Goal: Information Seeking & Learning: Learn about a topic

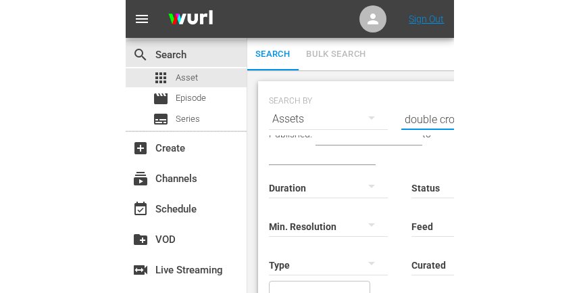
scroll to position [1, 0]
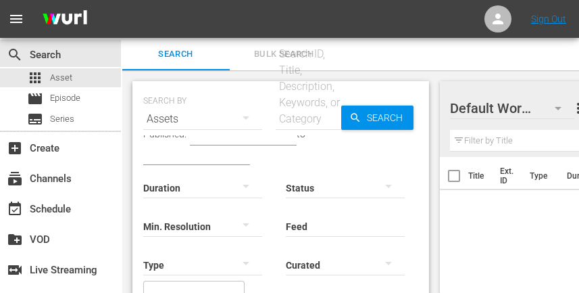
click at [306, 117] on input "text" at bounding box center [309, 119] width 66 height 32
type input "double cross 101"
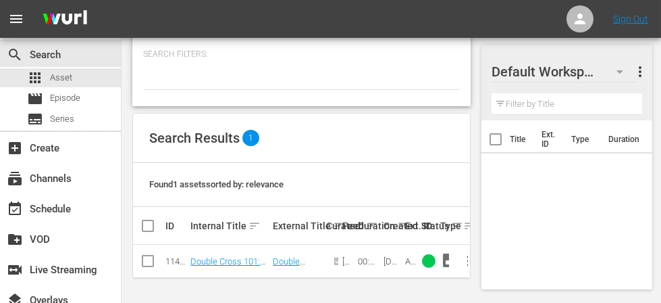
scroll to position [270, 0]
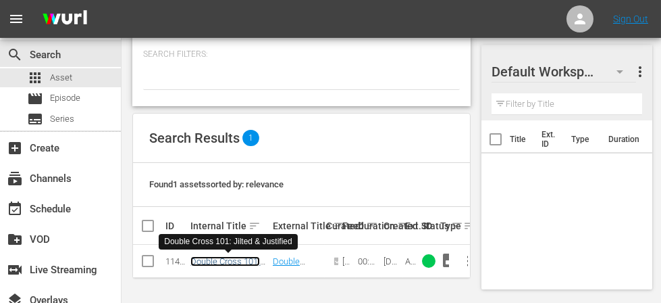
click at [213, 256] on link "Double Cross 101: Jilted & Justified" at bounding box center [226, 266] width 70 height 20
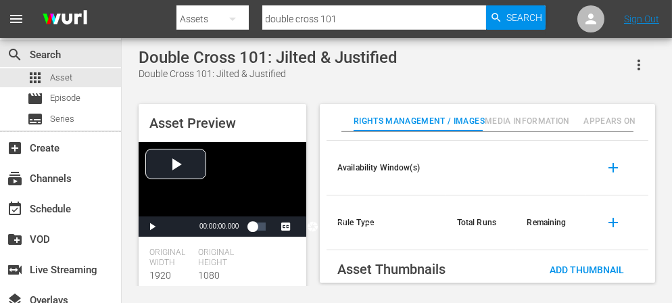
scroll to position [110, 0]
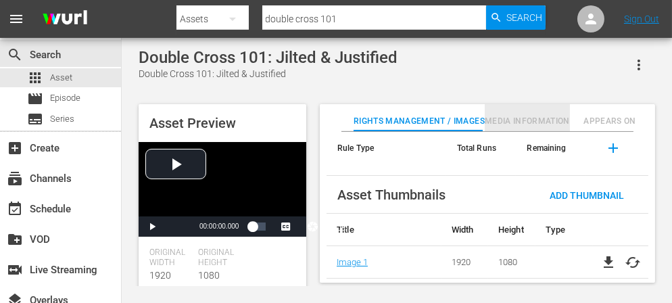
click at [528, 115] on span "Media Information" at bounding box center [526, 121] width 85 height 14
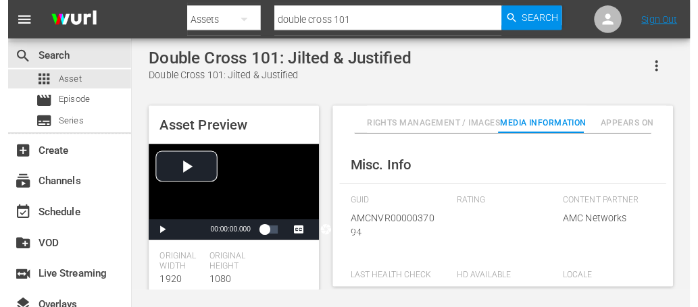
scroll to position [184, 0]
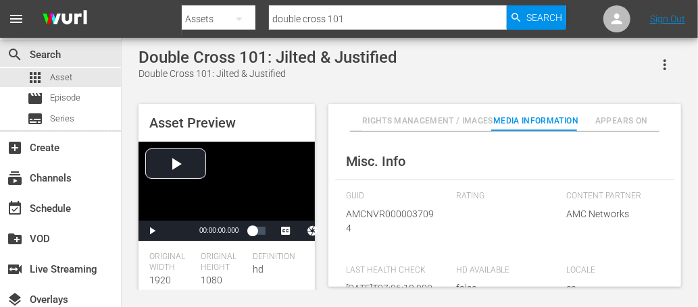
click at [451, 120] on span "Rights Management / Images" at bounding box center [427, 121] width 131 height 14
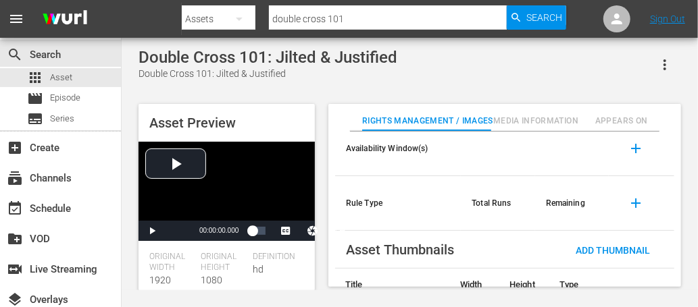
scroll to position [105, 0]
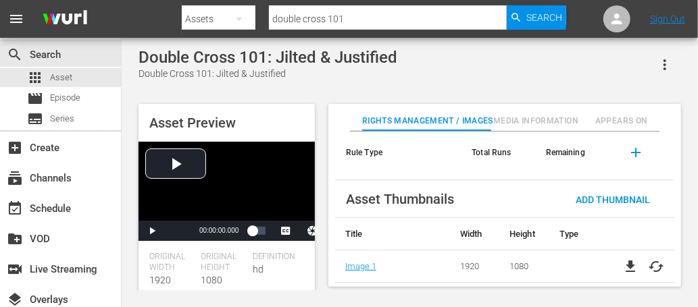
click at [272, 267] on div "Definition hd" at bounding box center [278, 278] width 51 height 52
click at [541, 114] on span "Media Information" at bounding box center [536, 121] width 86 height 14
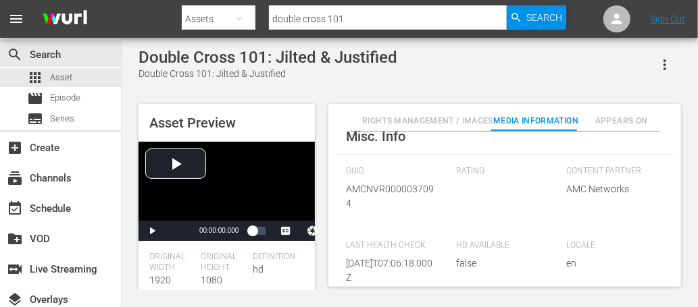
scroll to position [213, 0]
click at [482, 198] on div "Rating" at bounding box center [504, 193] width 97 height 61
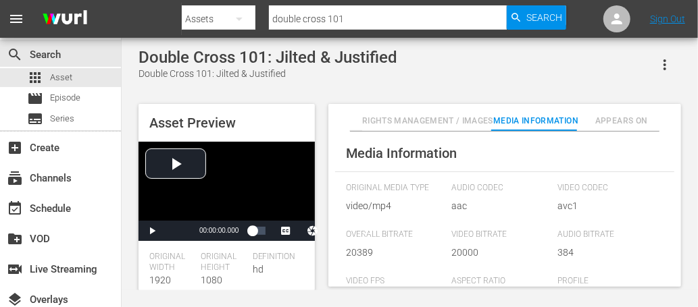
scroll to position [0, 0]
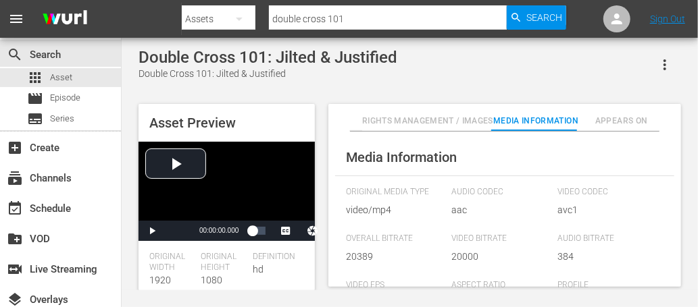
click at [589, 122] on span "Appears On" at bounding box center [622, 121] width 86 height 14
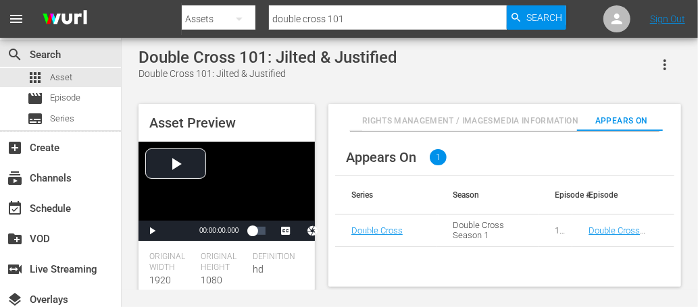
click at [389, 119] on span "Rights Management / Images" at bounding box center [427, 121] width 131 height 14
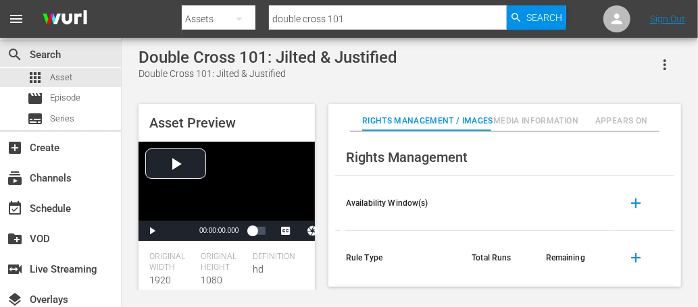
click at [589, 197] on span "add" at bounding box center [636, 203] width 16 height 16
click at [589, 203] on span "add" at bounding box center [636, 203] width 16 height 16
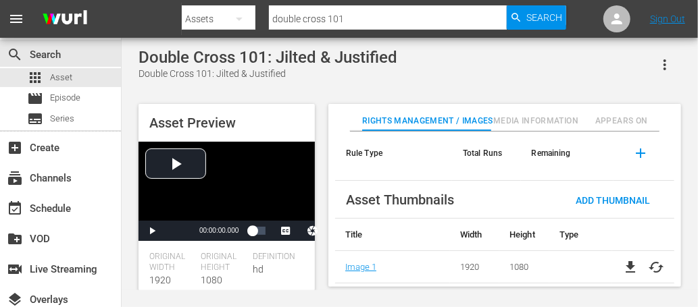
scroll to position [215, 0]
click at [525, 114] on span "Media Information" at bounding box center [536, 121] width 86 height 14
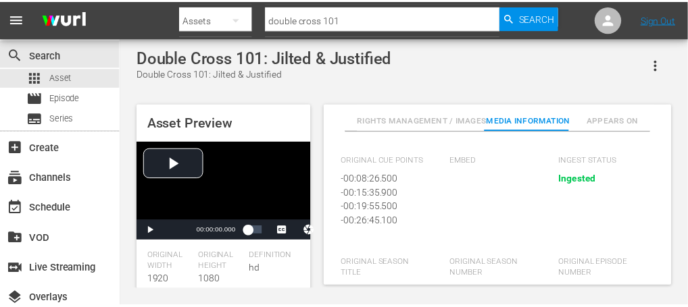
scroll to position [417, 0]
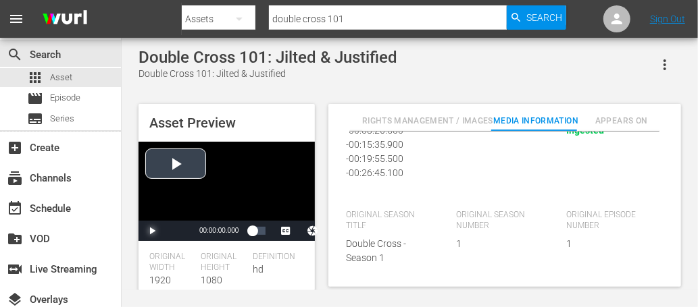
click at [152, 231] on span "Video Player" at bounding box center [152, 231] width 0 height 0
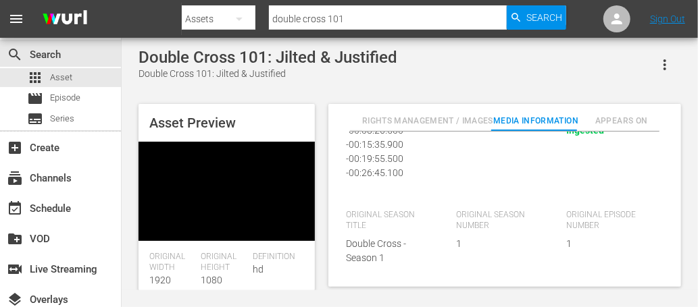
click at [152, 231] on span "Video Player" at bounding box center [152, 231] width 0 height 0
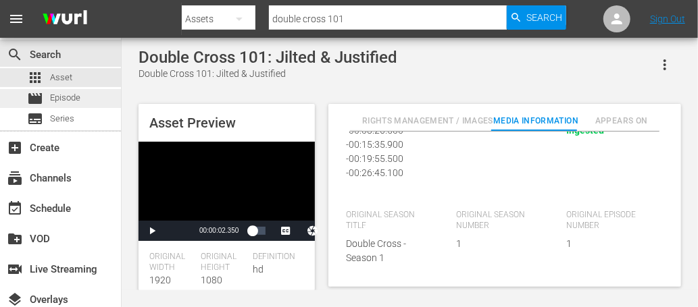
click at [76, 97] on span "Episode" at bounding box center [65, 98] width 30 height 14
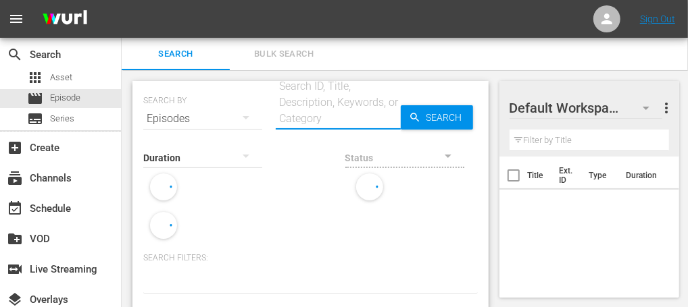
click at [319, 116] on input "text" at bounding box center [338, 119] width 125 height 32
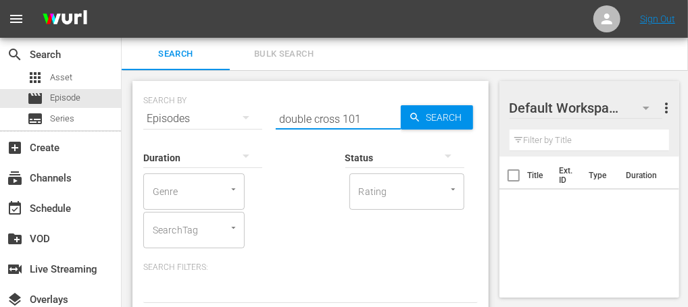
type input "double cross 101"
click at [428, 112] on span "Search" at bounding box center [447, 117] width 52 height 24
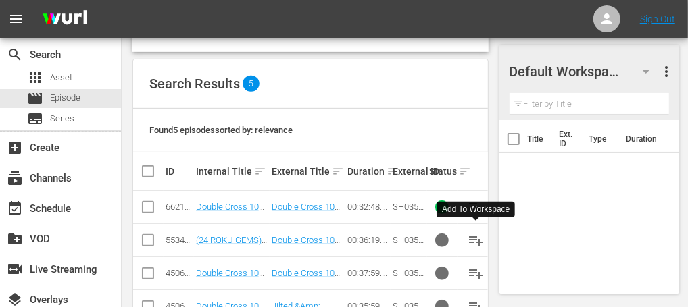
scroll to position [295, 0]
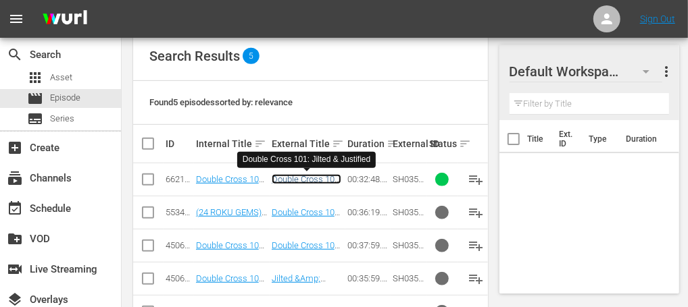
click at [297, 174] on link "Double Cross 101: Jilted & Justified" at bounding box center [307, 184] width 70 height 20
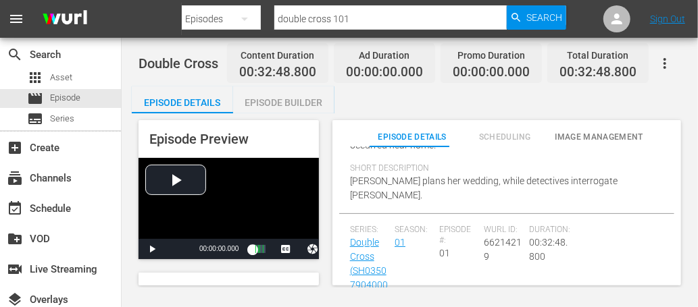
scroll to position [203, 0]
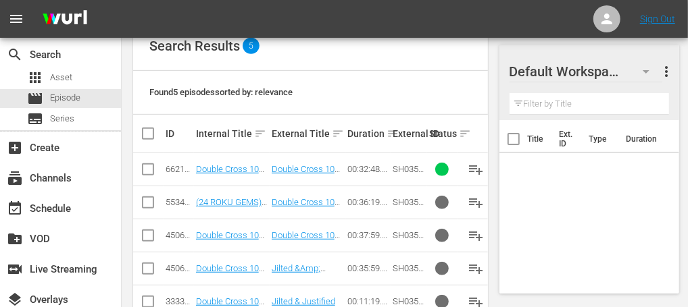
scroll to position [311, 0]
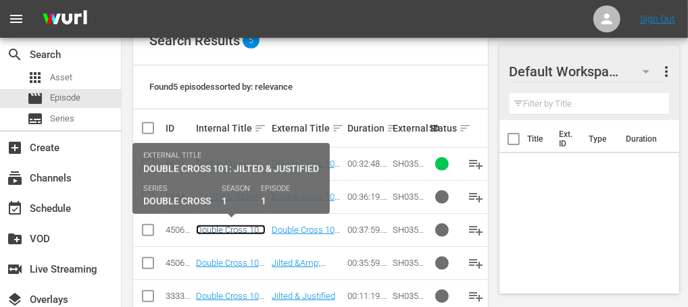
click at [243, 230] on link "Double Cross 101: Jilted & Justified" at bounding box center [231, 235] width 70 height 20
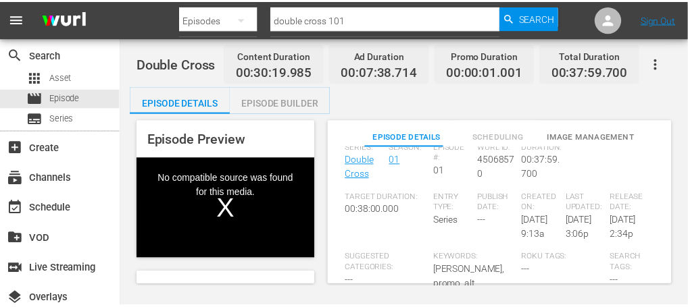
scroll to position [293, 0]
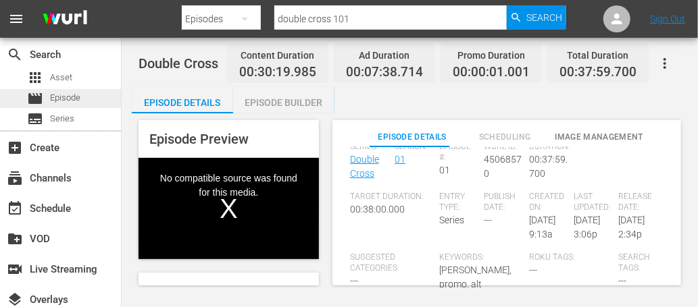
click at [47, 97] on div "movie Episode" at bounding box center [53, 98] width 53 height 19
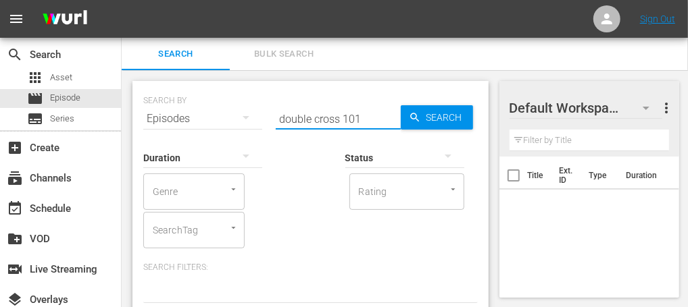
click at [304, 118] on input "double cross 101" at bounding box center [338, 119] width 125 height 32
paste input "AMCNVR0000037094"
type input "AMCNVR0000037094"
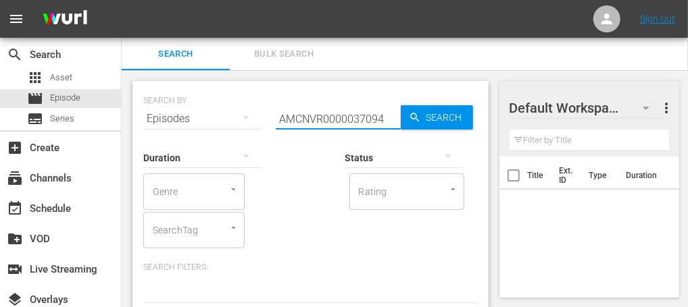
click at [445, 118] on span "Search" at bounding box center [447, 117] width 52 height 24
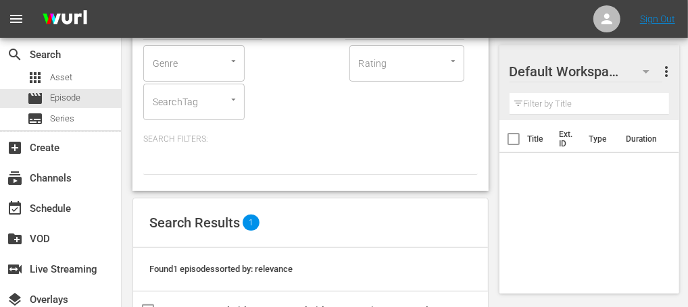
scroll to position [207, 0]
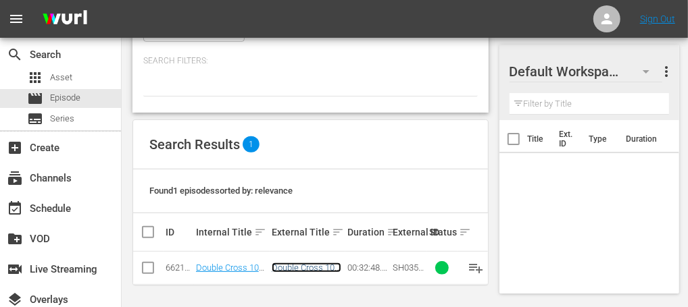
click at [314, 263] on link "Double Cross 101: Jilted & Justified" at bounding box center [307, 273] width 70 height 20
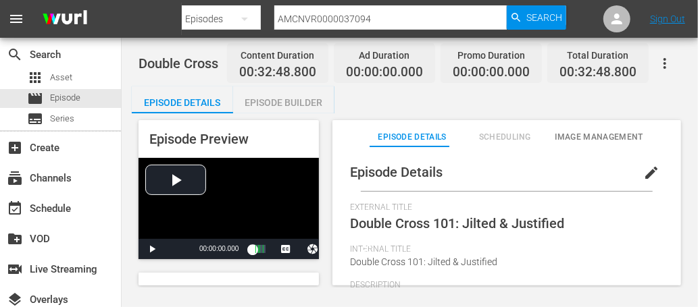
click at [574, 134] on span "Image Management" at bounding box center [599, 137] width 89 height 14
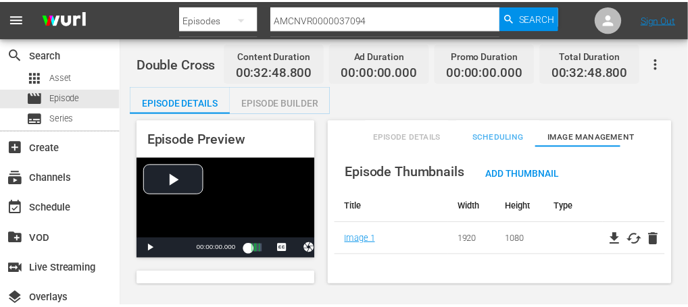
scroll to position [26, 0]
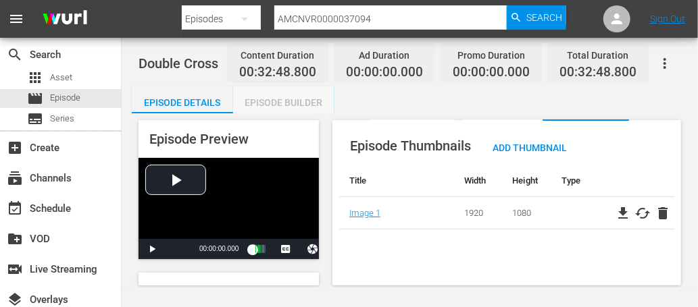
click at [278, 103] on div "Episode Builder" at bounding box center [283, 102] width 101 height 32
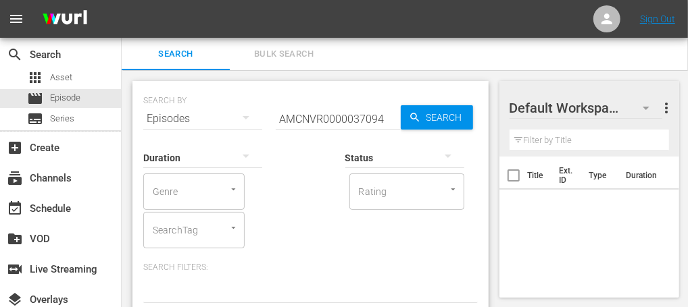
click at [316, 120] on input "AMCNVR0000037094" at bounding box center [338, 119] width 125 height 32
paste input "114824822"
click at [316, 120] on input "114824822" at bounding box center [338, 119] width 125 height 32
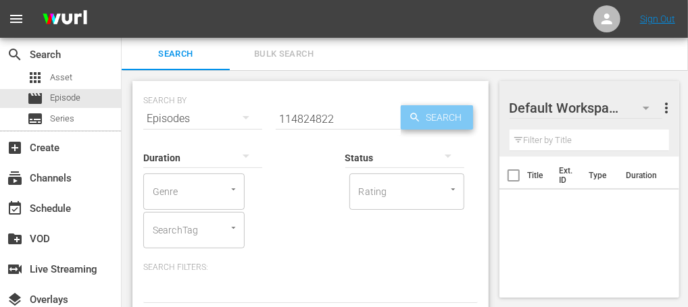
click at [410, 117] on icon "button" at bounding box center [414, 117] width 9 height 9
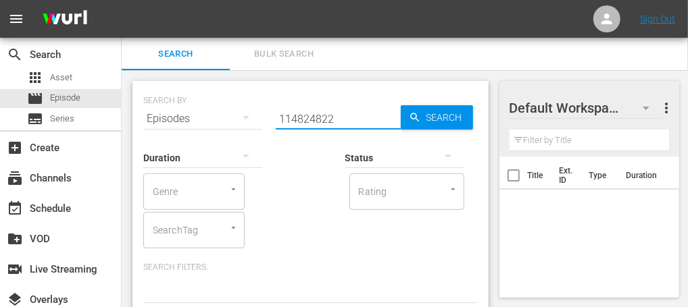
click at [322, 119] on input "114824822" at bounding box center [338, 119] width 125 height 32
type input "double cross 101"
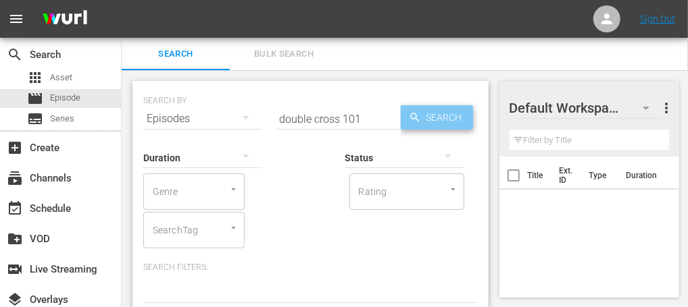
click at [447, 123] on span "Search" at bounding box center [447, 117] width 52 height 24
click at [438, 186] on div at bounding box center [446, 189] width 24 height 14
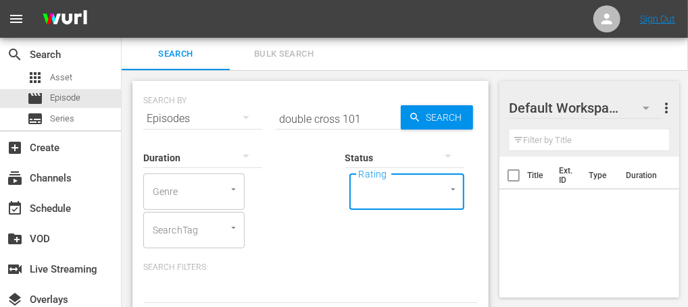
click at [448, 188] on icon "Open" at bounding box center [453, 189] width 10 height 10
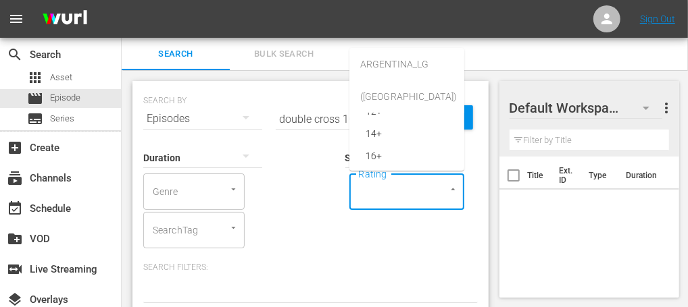
scroll to position [95, 0]
click at [411, 161] on li "18+" at bounding box center [406, 168] width 115 height 22
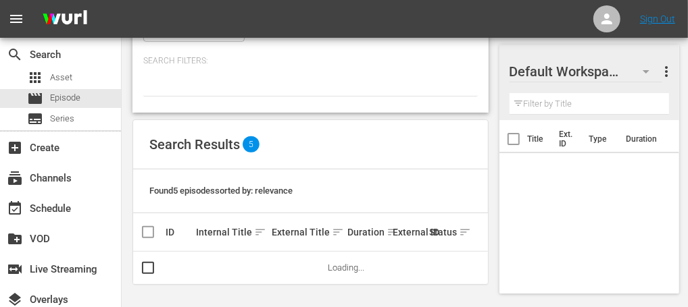
scroll to position [0, 0]
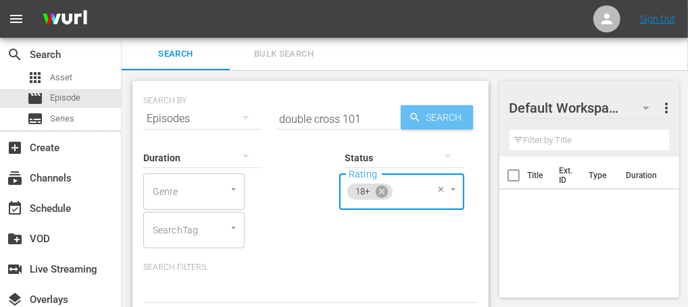
click at [432, 122] on span "Search" at bounding box center [447, 117] width 52 height 24
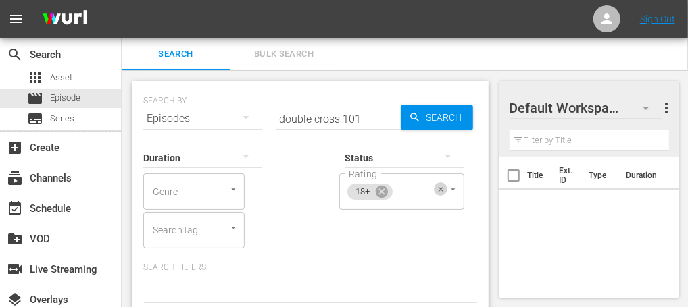
click at [442, 191] on icon "Clear" at bounding box center [441, 189] width 5 height 5
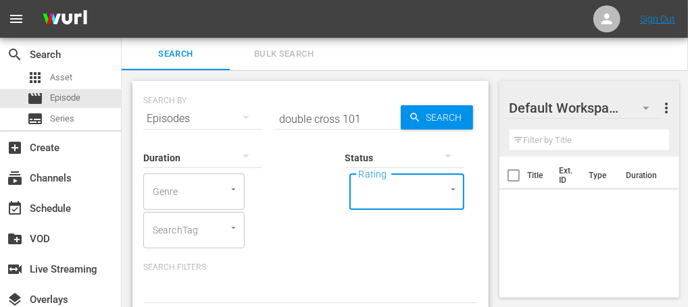
click at [453, 193] on icon "Open" at bounding box center [453, 189] width 10 height 10
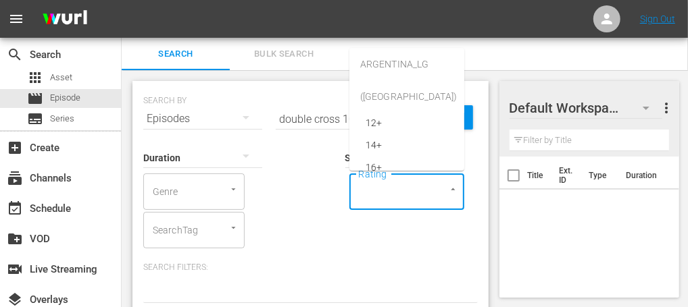
scroll to position [72, 0]
click at [374, 142] on span "14+" at bounding box center [374, 147] width 16 height 14
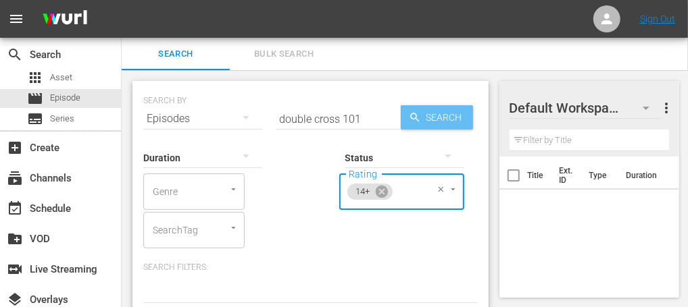
click at [451, 109] on span "Search" at bounding box center [447, 117] width 52 height 24
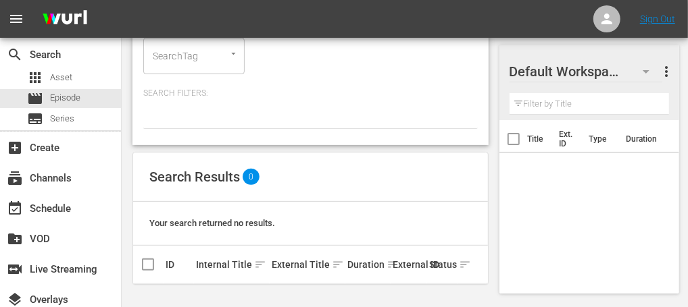
scroll to position [0, 0]
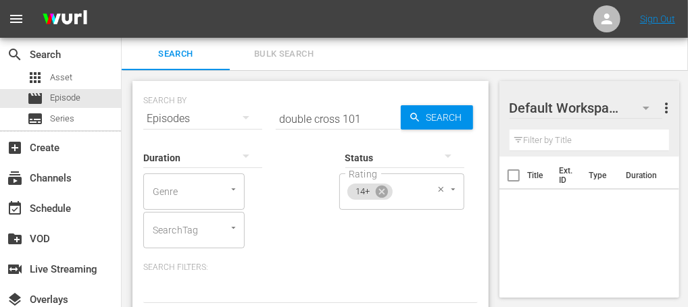
click at [453, 186] on icon "Open" at bounding box center [453, 189] width 10 height 10
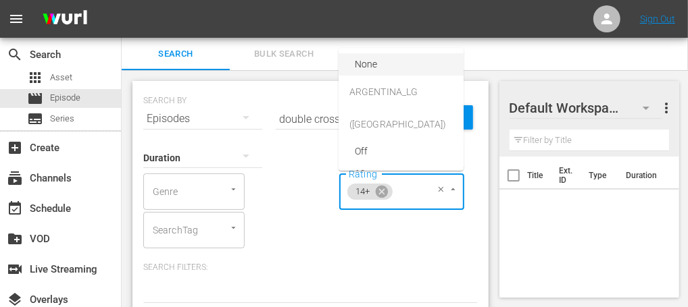
click at [377, 58] on span "None" at bounding box center [366, 64] width 22 height 14
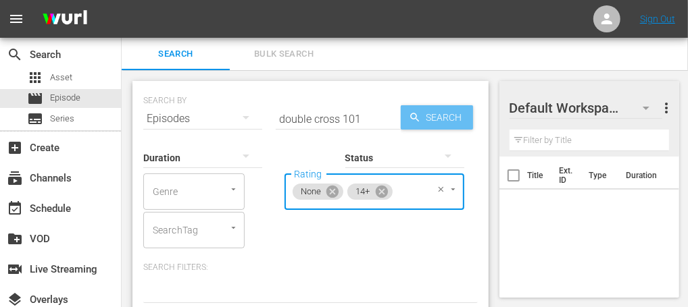
click at [439, 114] on span "Search" at bounding box center [447, 117] width 52 height 24
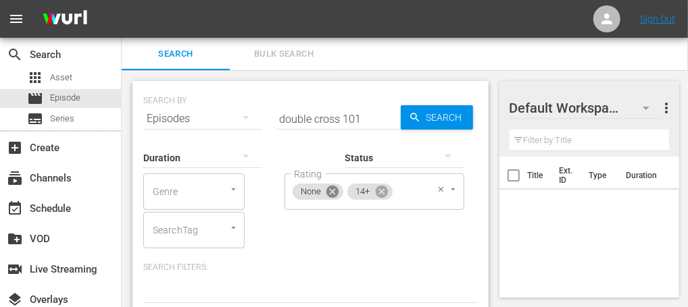
click at [331, 197] on icon at bounding box center [332, 192] width 12 height 12
click at [385, 193] on icon at bounding box center [381, 192] width 12 height 12
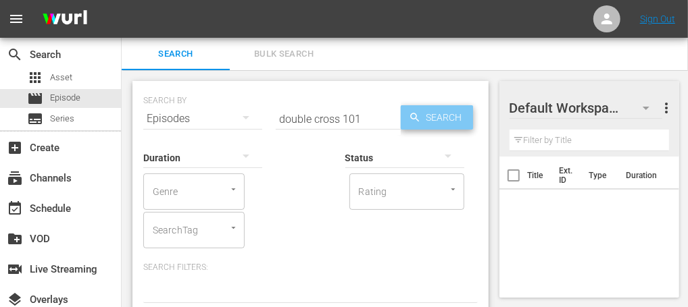
click at [447, 113] on span "Search" at bounding box center [447, 117] width 52 height 24
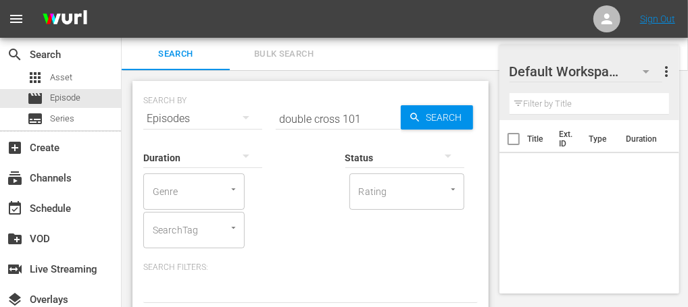
scroll to position [339, 0]
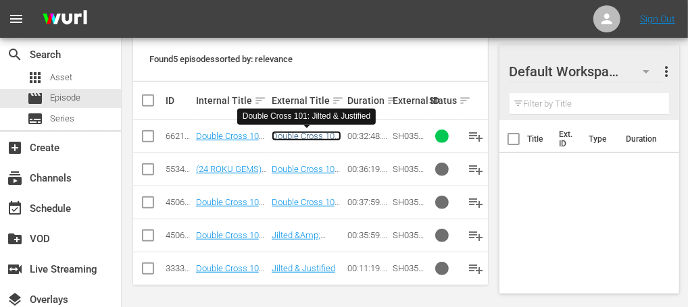
click at [309, 136] on link "Double Cross 101: Jilted & Justified" at bounding box center [307, 141] width 70 height 20
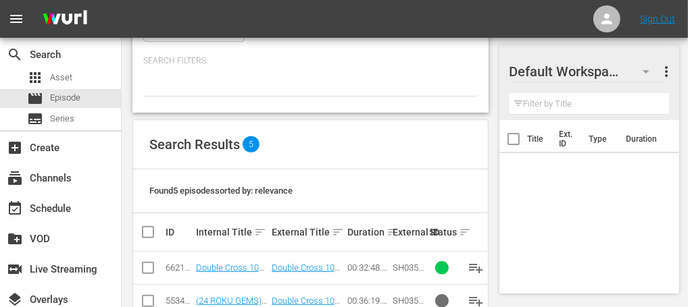
scroll to position [339, 0]
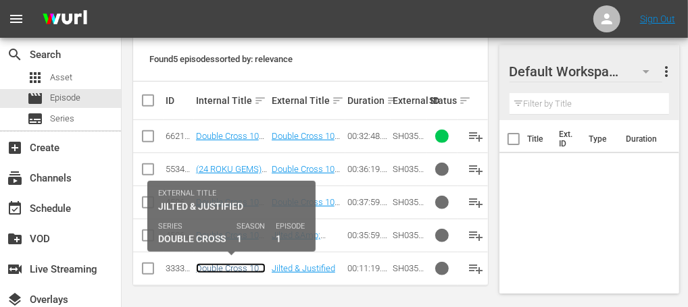
click at [249, 266] on link "Double Cross 101: Jilted & Justified" at bounding box center [231, 274] width 70 height 20
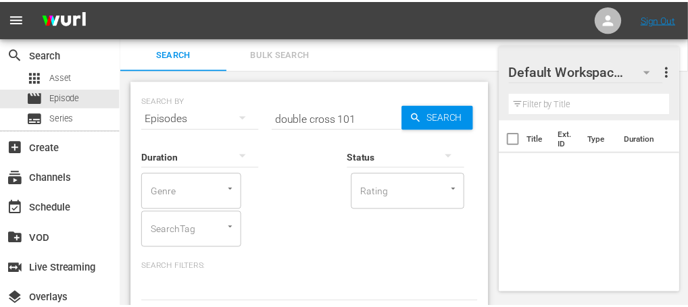
scroll to position [207, 0]
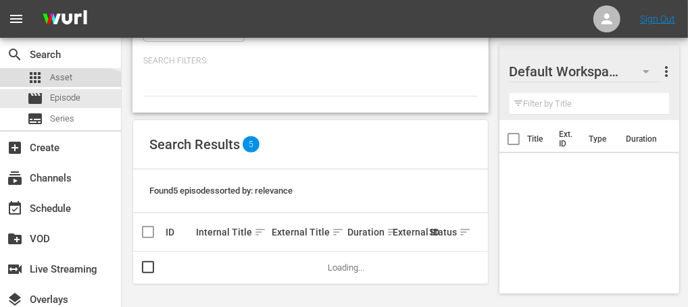
click at [46, 74] on div "apps Asset" at bounding box center [49, 77] width 45 height 19
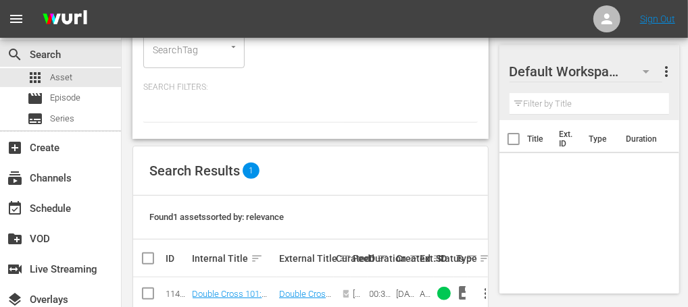
scroll to position [266, 0]
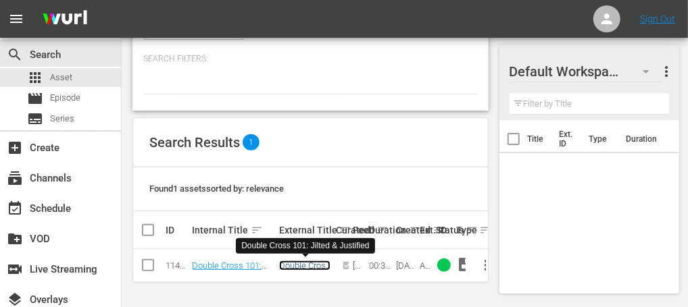
click at [298, 261] on link "Double Cross 101: Jilted & Justified" at bounding box center [304, 276] width 51 height 30
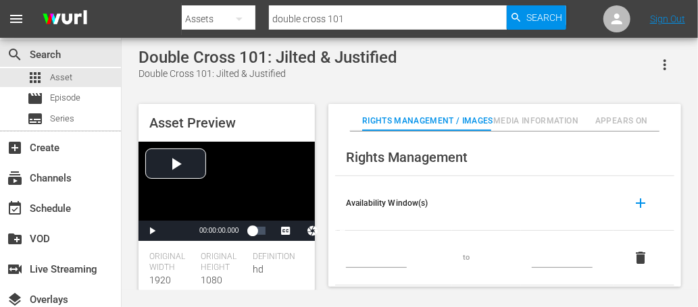
click at [544, 122] on span "Media Information" at bounding box center [536, 121] width 86 height 14
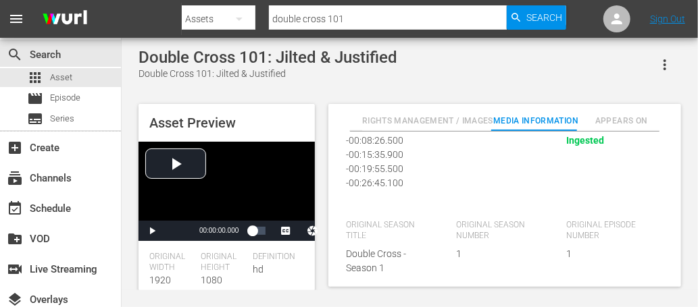
scroll to position [417, 0]
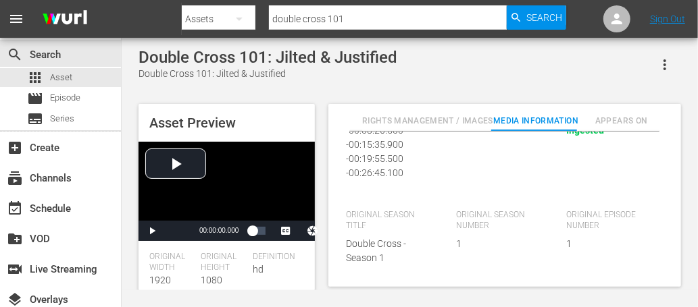
click at [261, 255] on span "Definition" at bounding box center [275, 257] width 45 height 11
click at [260, 257] on span "Definition" at bounding box center [275, 257] width 45 height 11
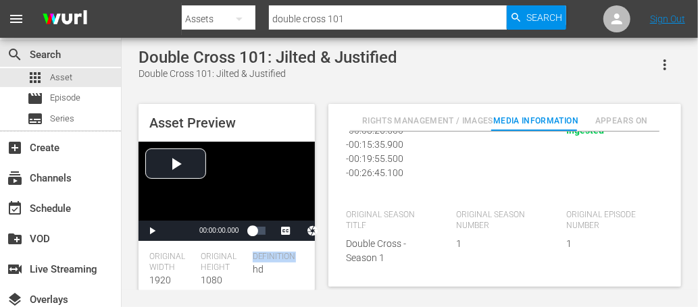
click at [260, 257] on span "Definition" at bounding box center [275, 257] width 45 height 11
click at [589, 142] on div "Ingest Status Ingested" at bounding box center [615, 151] width 97 height 89
click at [67, 132] on div "add_box Create" at bounding box center [60, 147] width 121 height 30
